Goal: Book appointment/travel/reservation

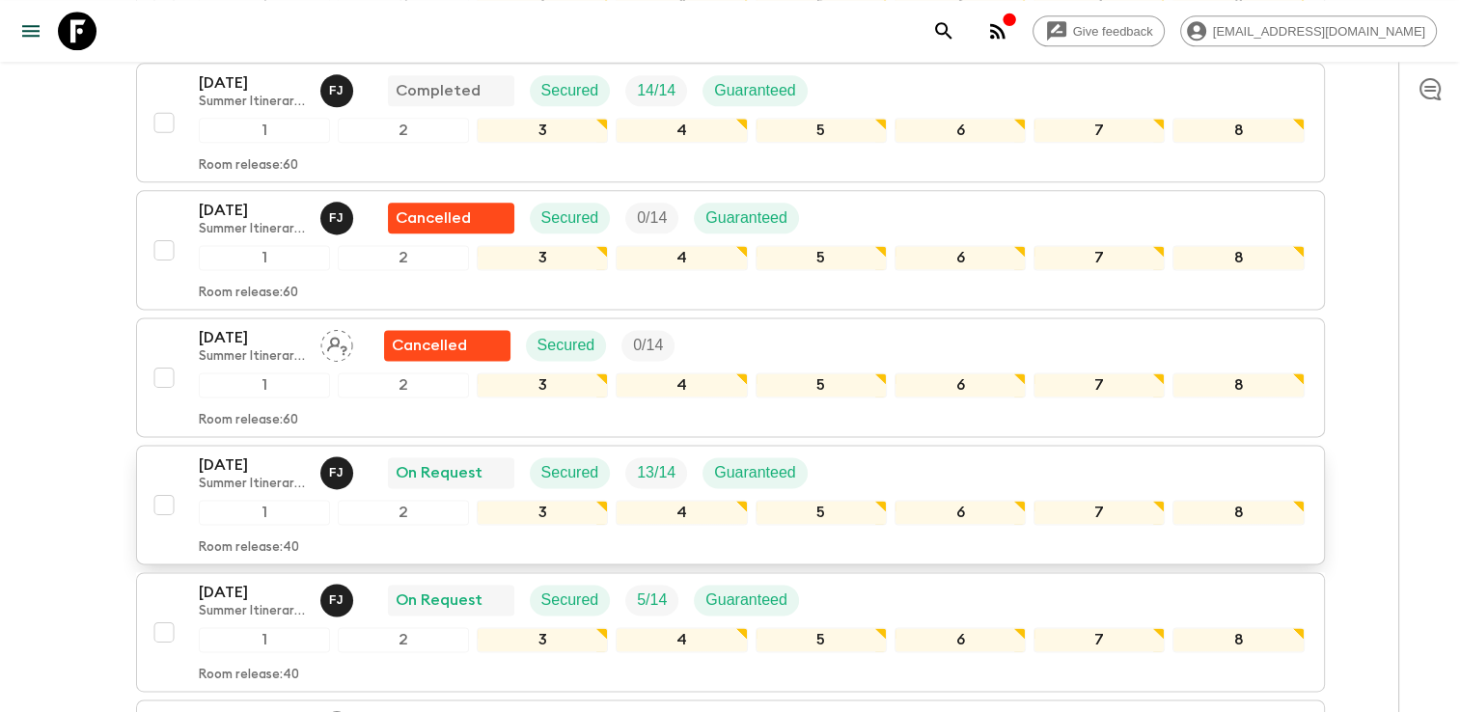
scroll to position [2508, 0]
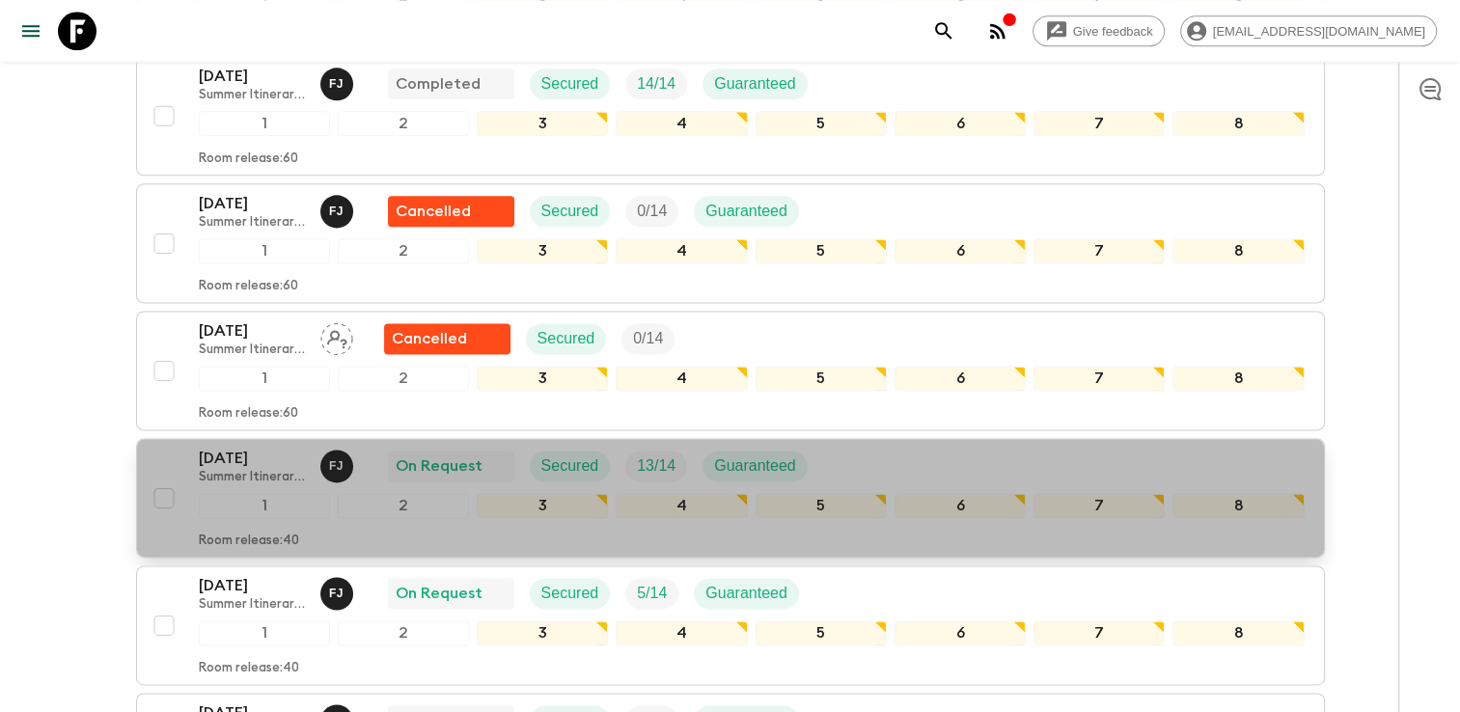
click at [255, 447] on p "[DATE]" at bounding box center [252, 458] width 106 height 23
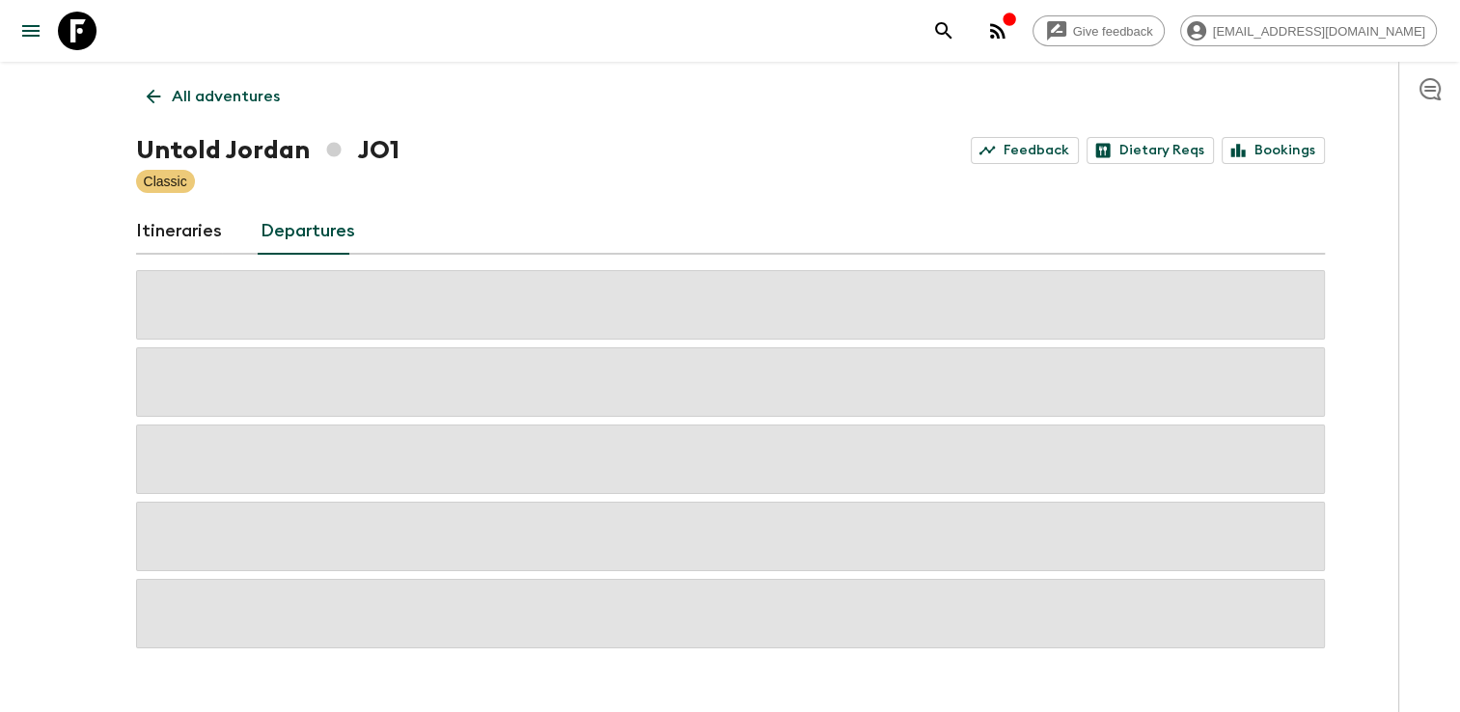
click at [181, 233] on link "Itineraries" at bounding box center [179, 231] width 86 height 46
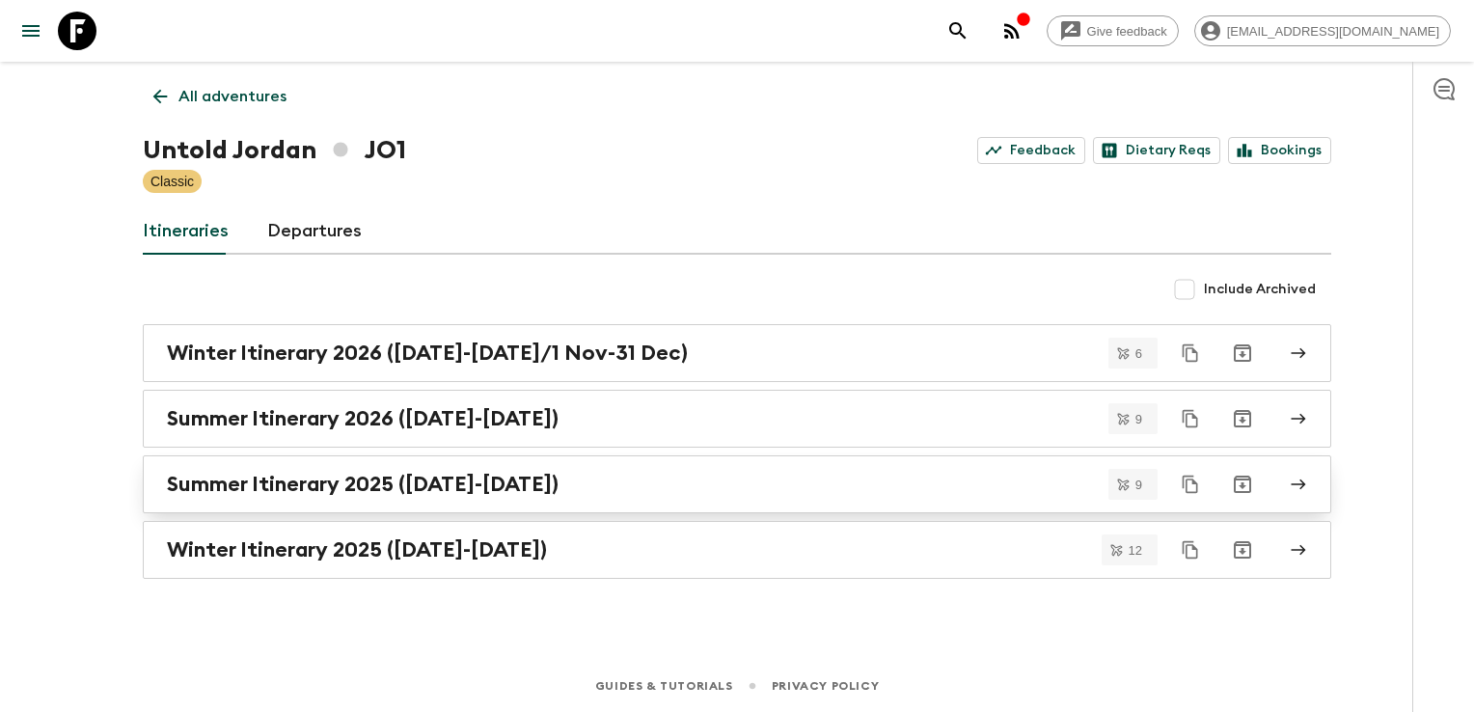
click at [268, 469] on link "Summer Itinerary 2025 ([DATE]-[DATE])" at bounding box center [737, 484] width 1188 height 58
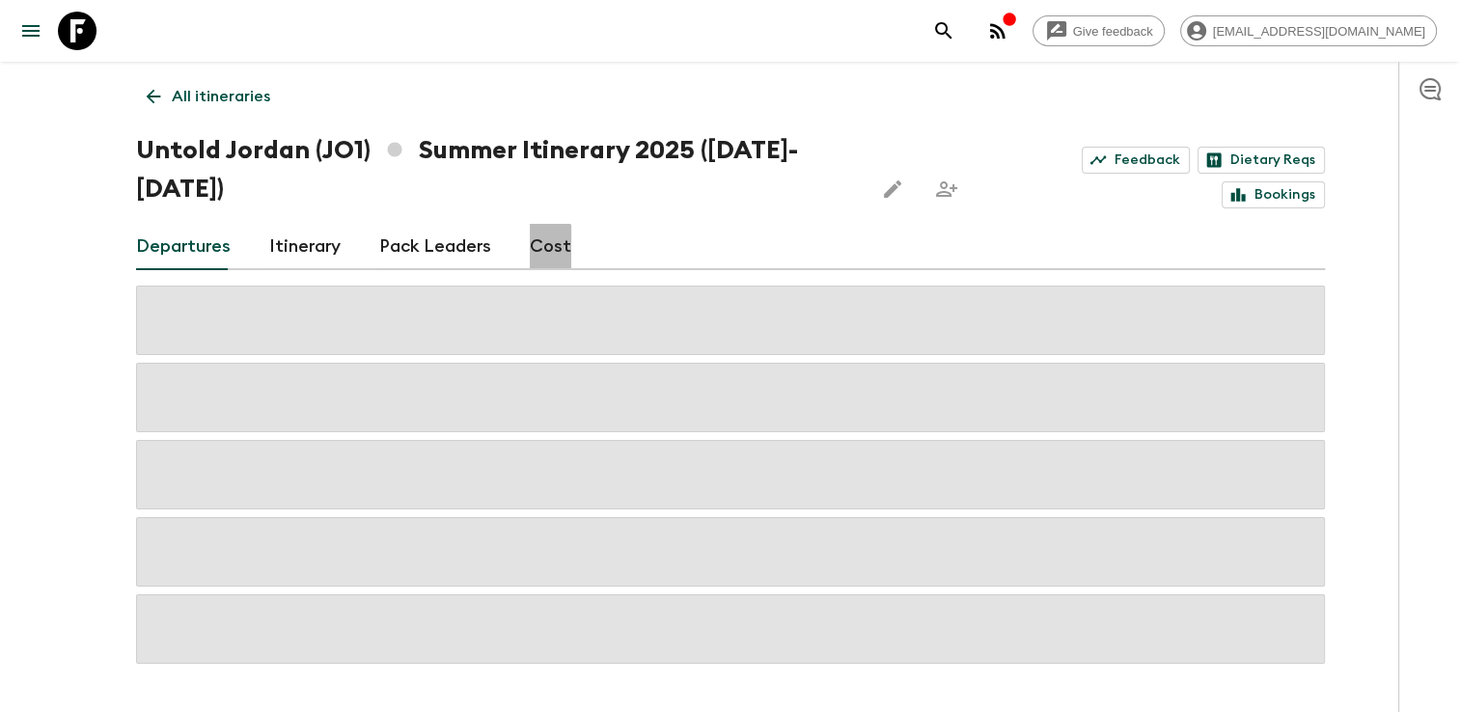
click at [540, 250] on link "Cost" at bounding box center [550, 247] width 41 height 46
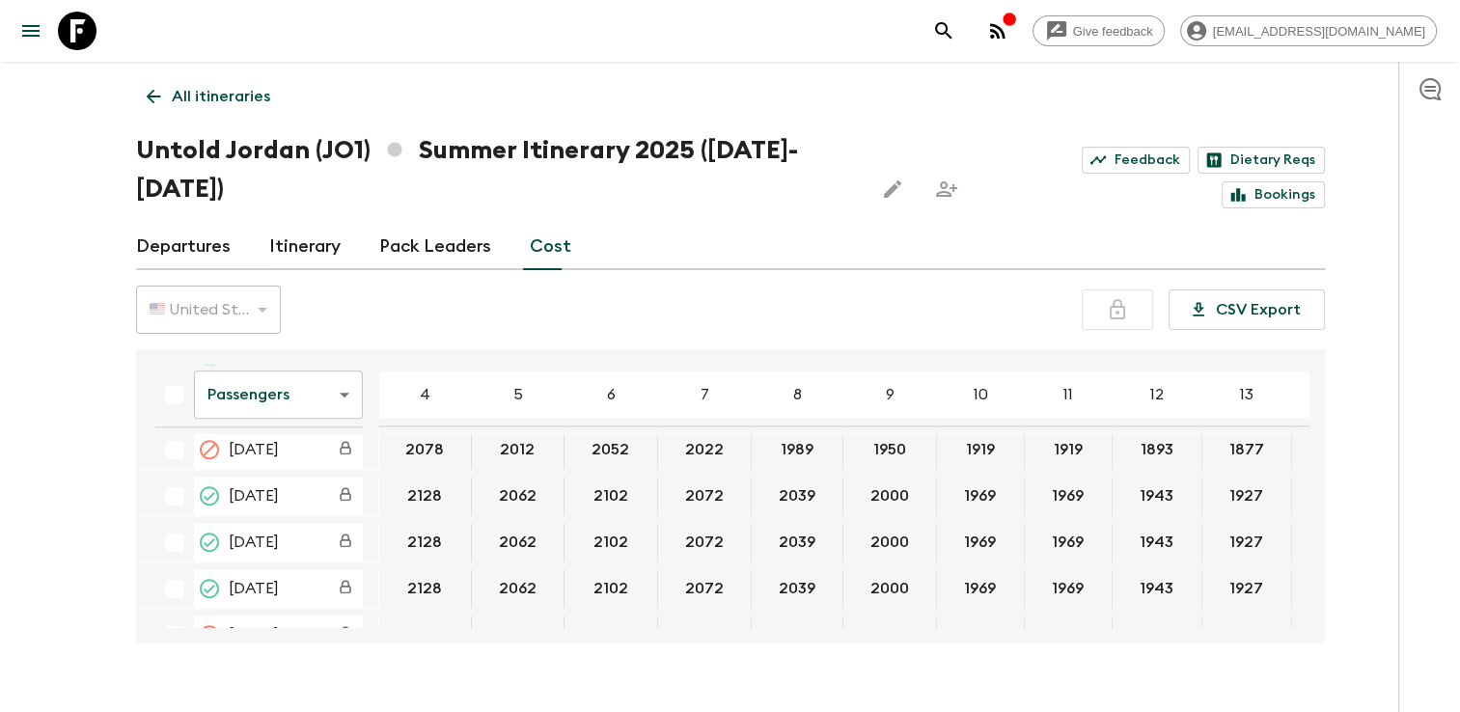
scroll to position [2219, 0]
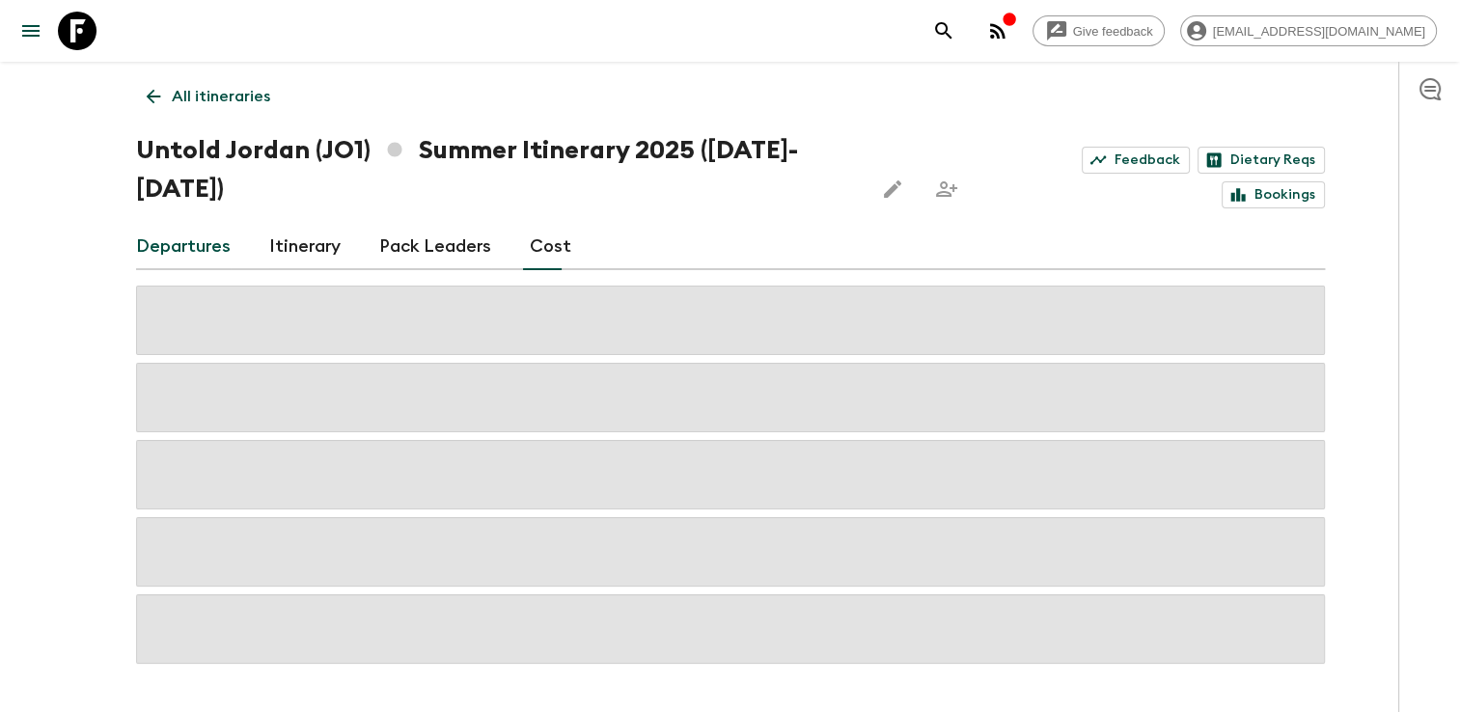
scroll to position [58, 0]
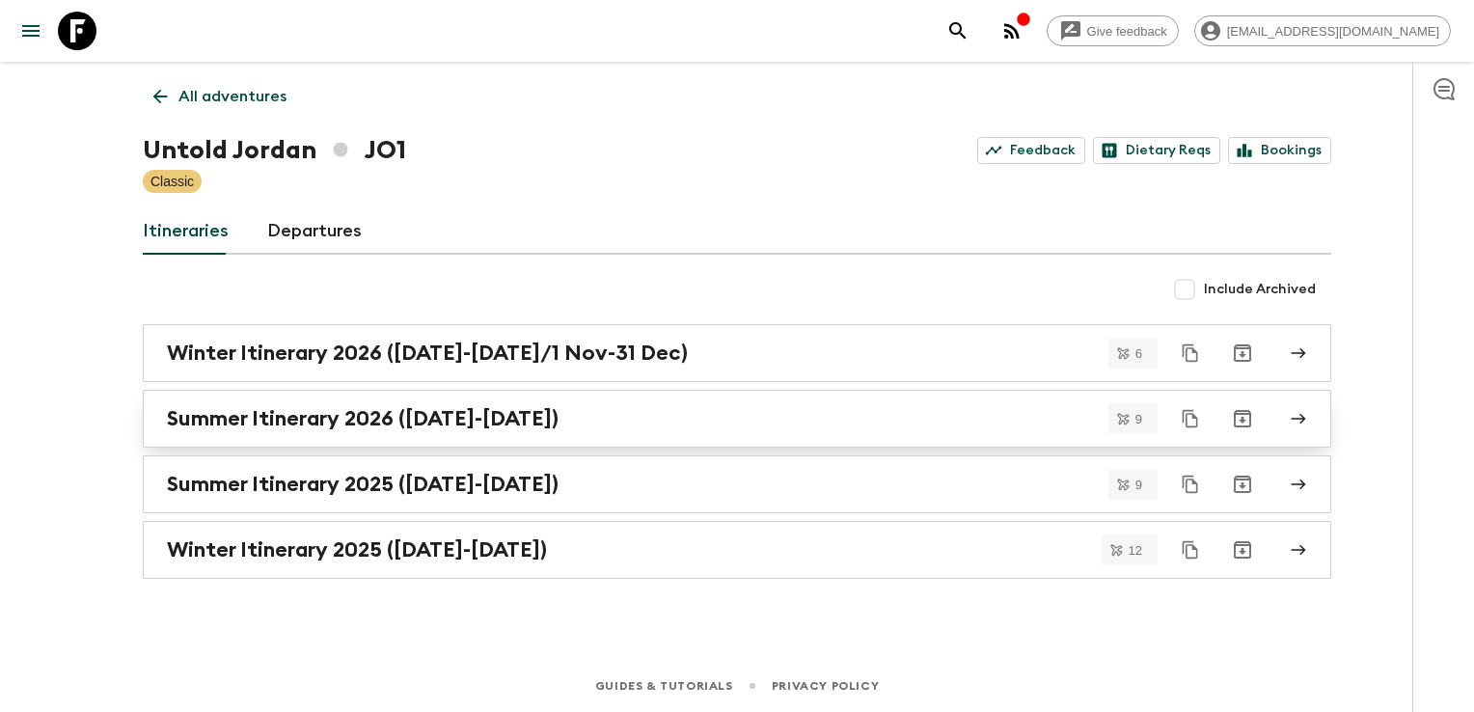
click at [351, 406] on h2 "Summer Itinerary 2026 ([DATE]-[DATE])" at bounding box center [363, 418] width 392 height 25
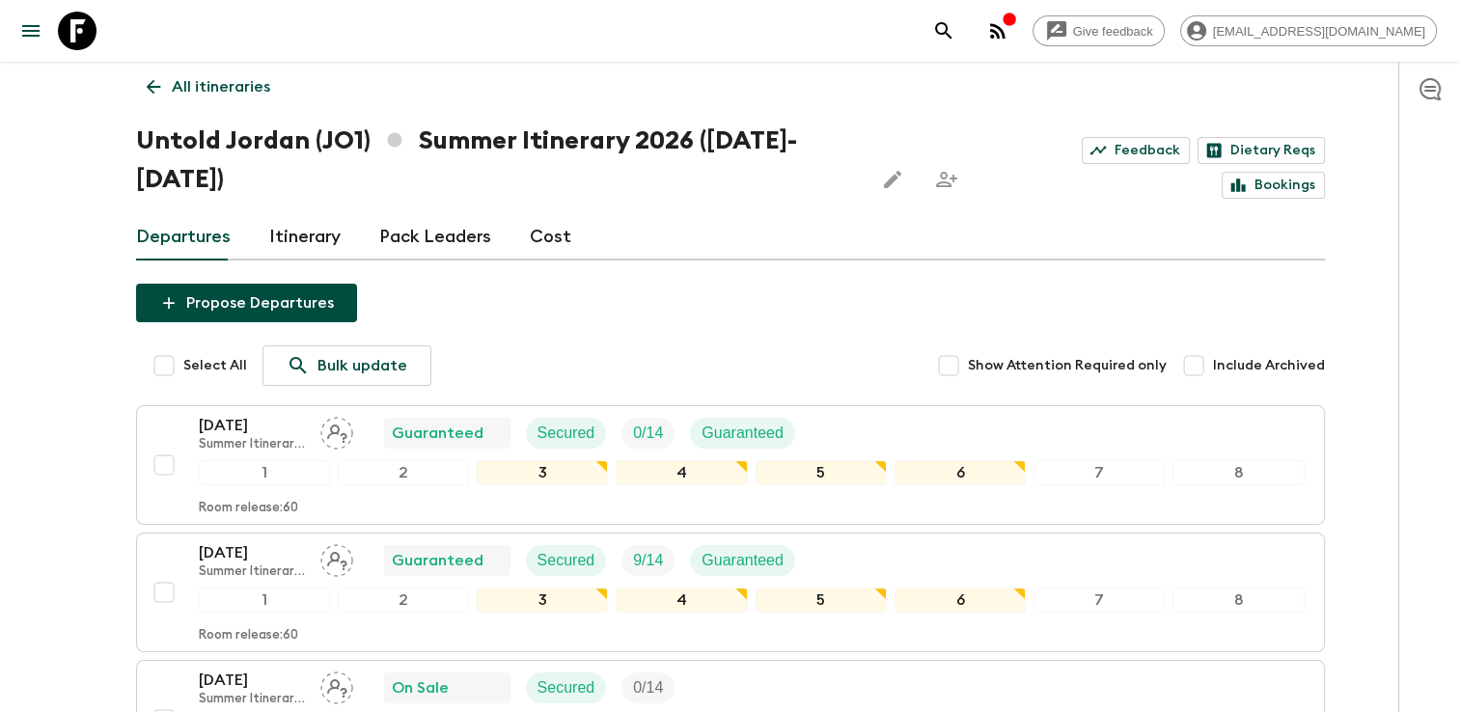
scroll to position [6, 0]
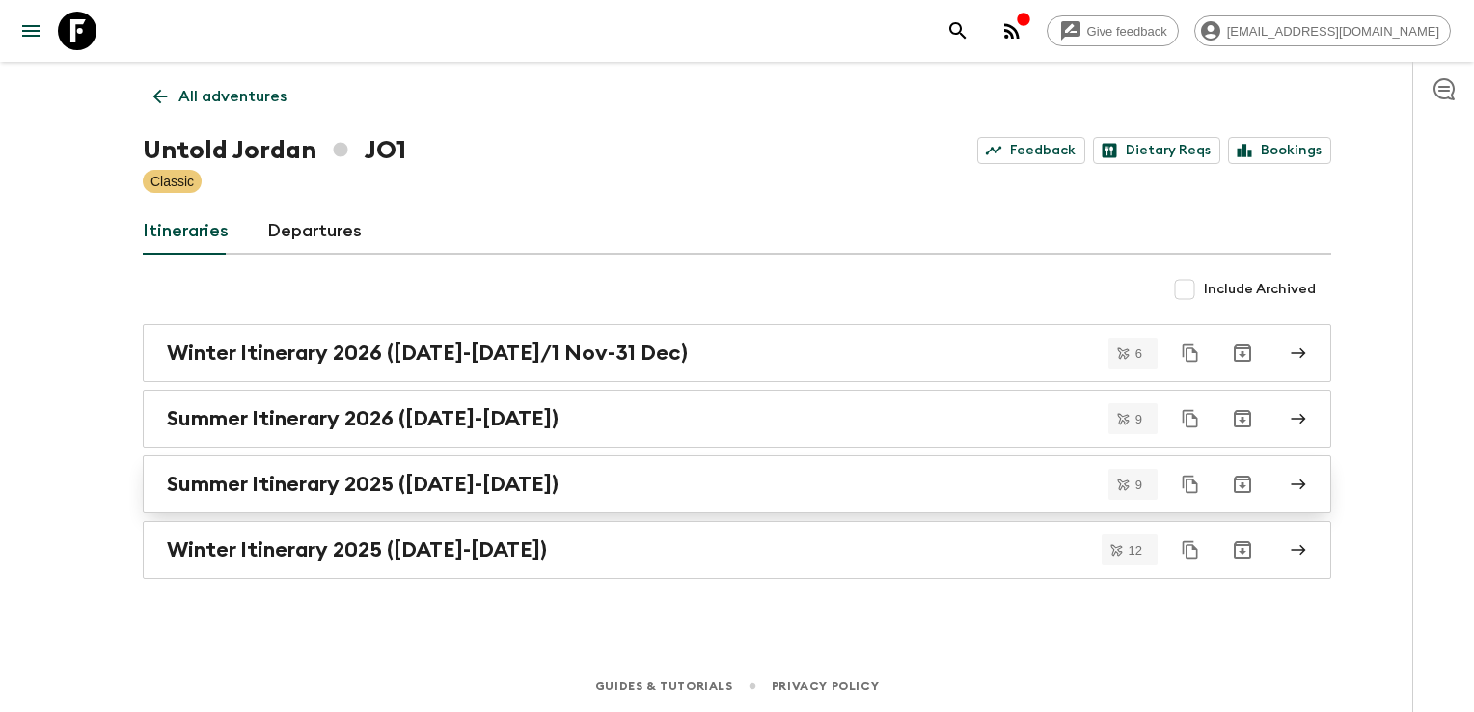
click at [225, 464] on link "Summer Itinerary 2025 ([DATE]-[DATE])" at bounding box center [737, 484] width 1188 height 58
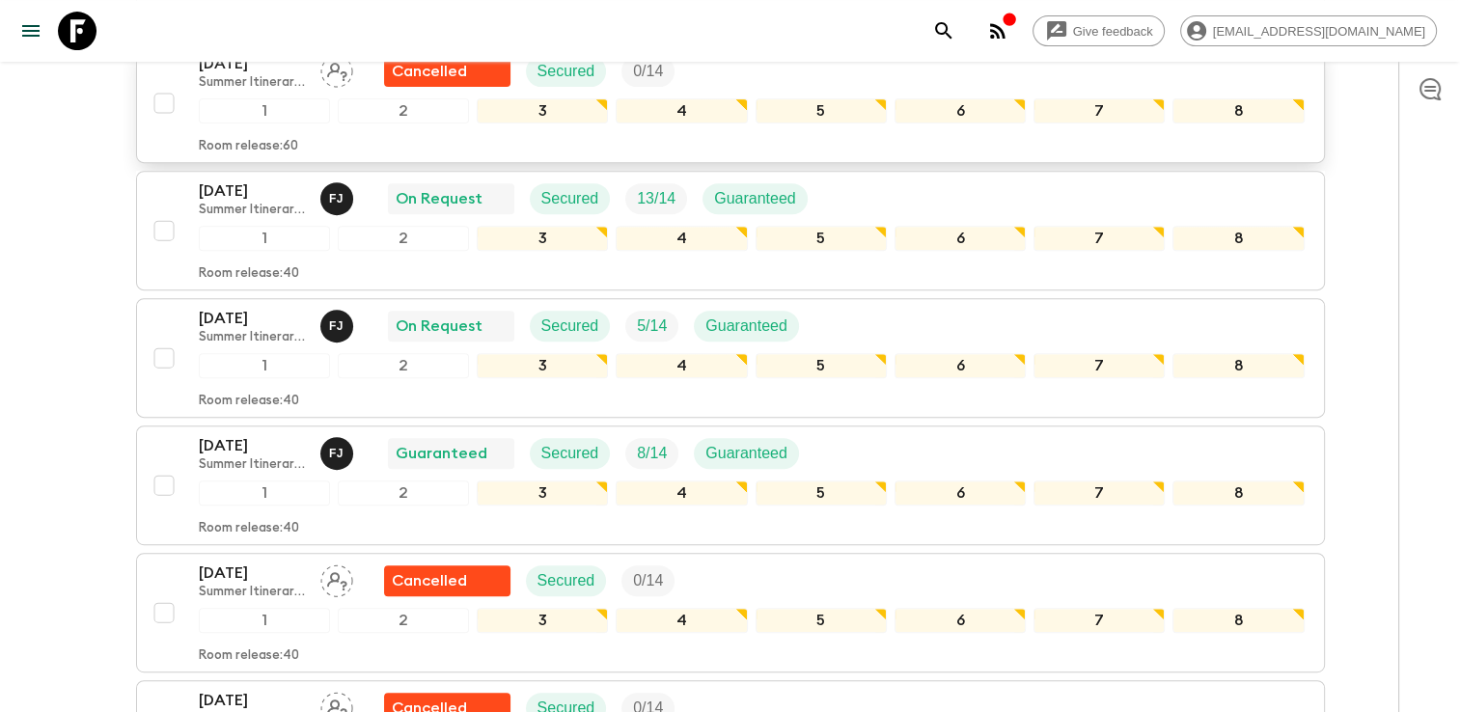
scroll to position [720, 0]
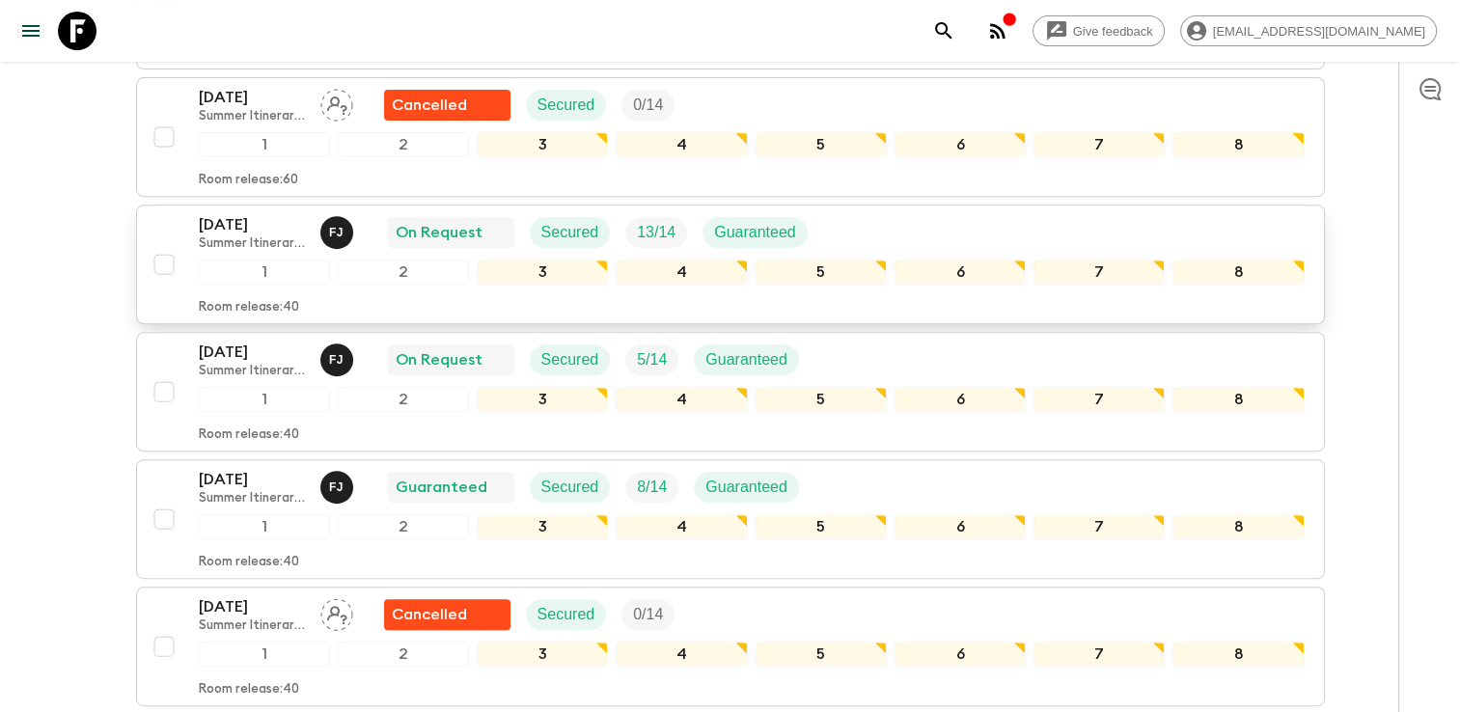
click at [236, 220] on p "[DATE]" at bounding box center [252, 224] width 106 height 23
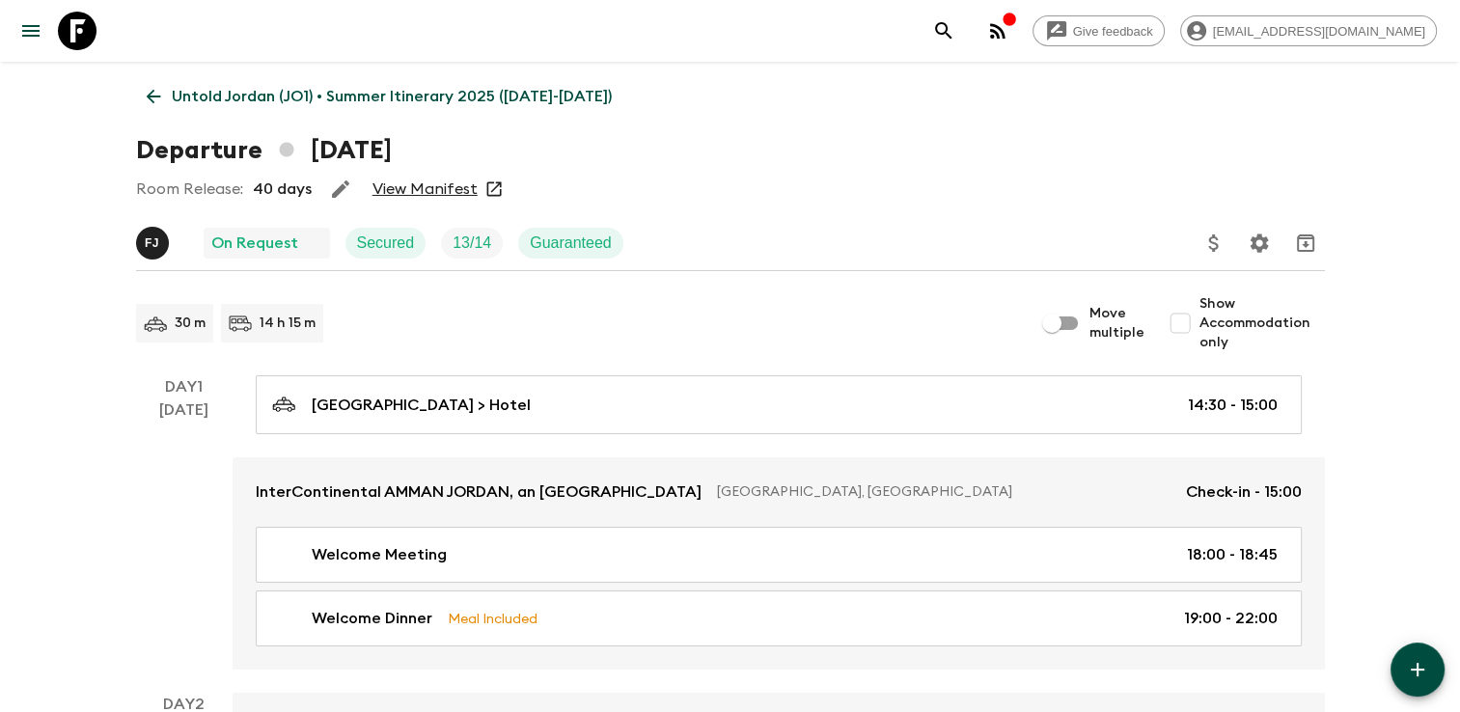
click at [421, 185] on link "View Manifest" at bounding box center [424, 188] width 105 height 19
